Goal: Information Seeking & Learning: Learn about a topic

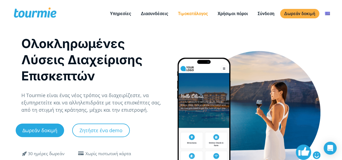
click at [189, 15] on link "Τιμοκατάλογος" at bounding box center [193, 13] width 38 height 7
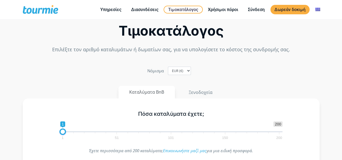
scroll to position [85, 0]
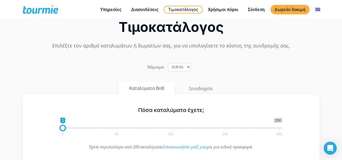
scroll to position [0, 0]
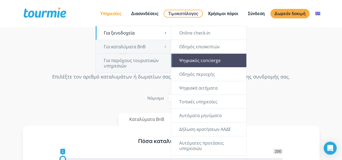
click at [212, 62] on link "Ψηφιακός concierge" at bounding box center [208, 61] width 75 height 14
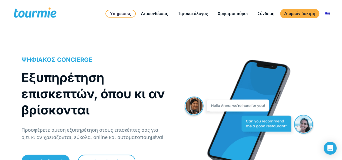
drag, startPoint x: 343, startPoint y: 14, endPoint x: 318, endPoint y: 6, distance: 26.3
